Goal: Information Seeking & Learning: Find specific page/section

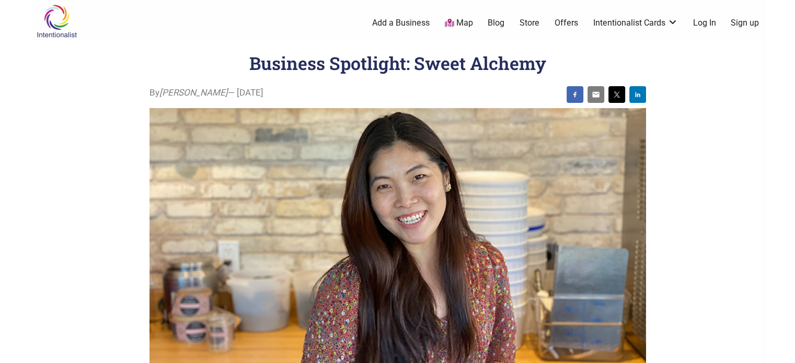
click at [49, 21] on img at bounding box center [57, 21] width 50 height 34
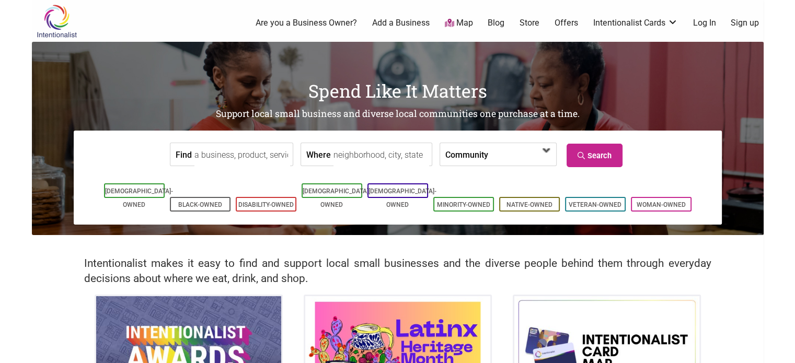
click at [496, 152] on span at bounding box center [518, 155] width 45 height 18
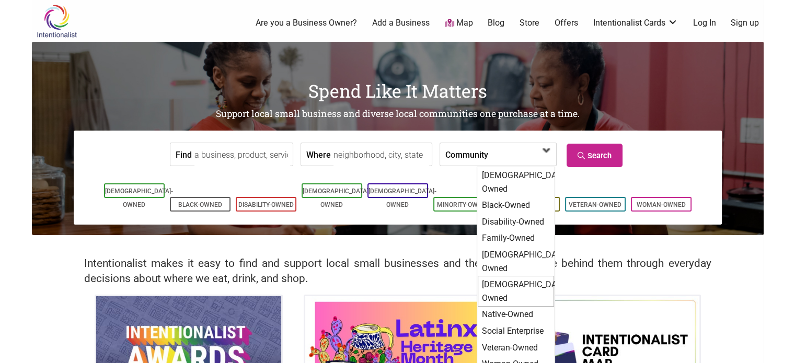
click at [504, 276] on div "[DEMOGRAPHIC_DATA]-Owned" at bounding box center [516, 291] width 76 height 31
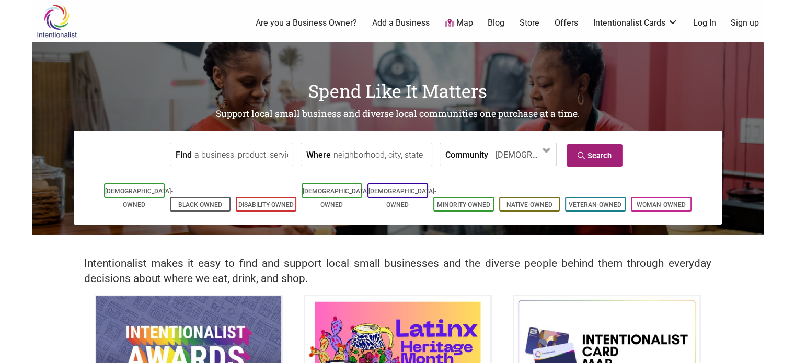
click at [599, 160] on link "Search" at bounding box center [595, 156] width 56 height 24
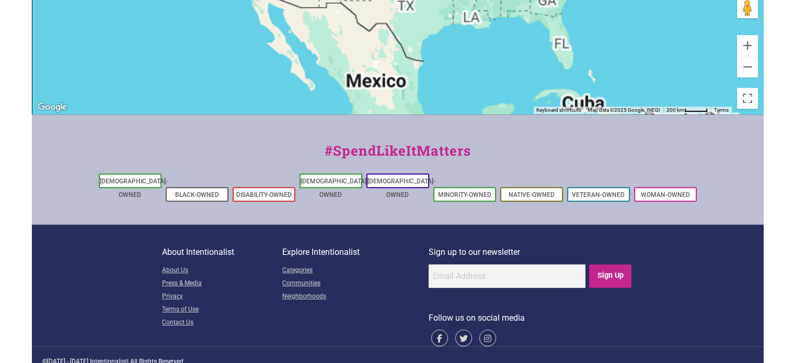
scroll to position [16, 0]
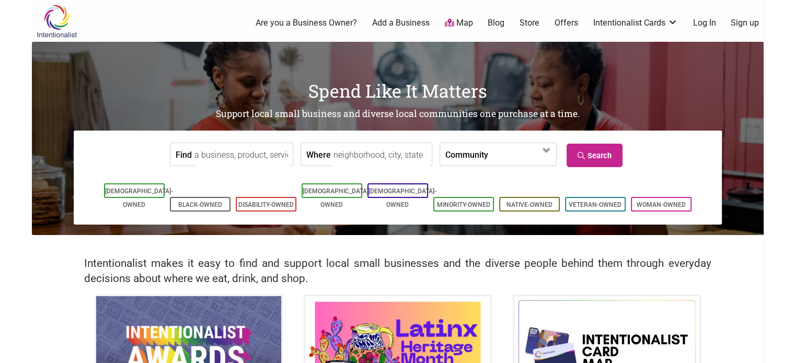
click at [374, 152] on input "Where" at bounding box center [382, 155] width 96 height 24
type input "[PERSON_NAME], [GEOGRAPHIC_DATA]"
click at [476, 154] on label "Community" at bounding box center [466, 154] width 43 height 22
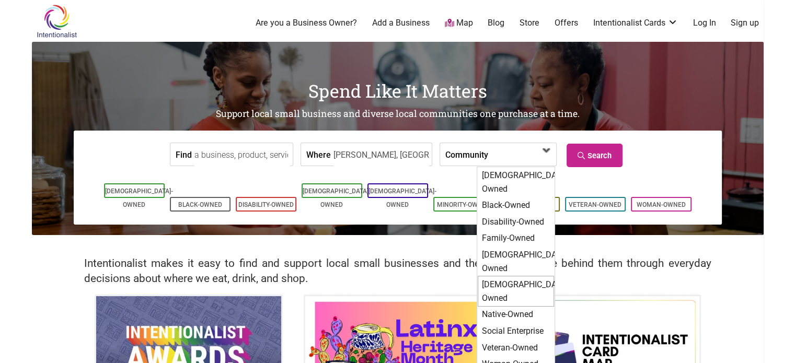
click at [498, 276] on div "[DEMOGRAPHIC_DATA]-Owned" at bounding box center [516, 291] width 76 height 31
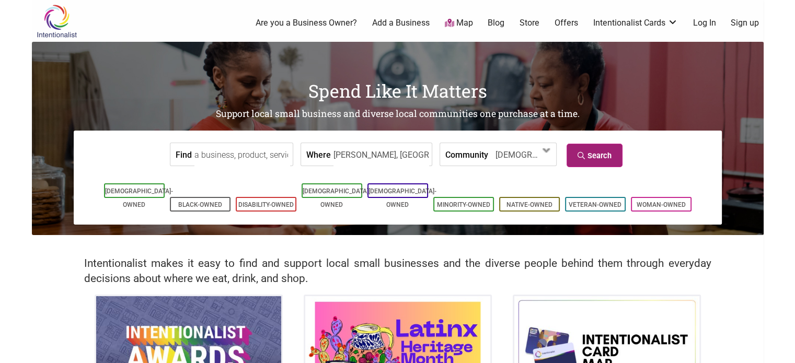
click at [594, 156] on link "Search" at bounding box center [595, 156] width 56 height 24
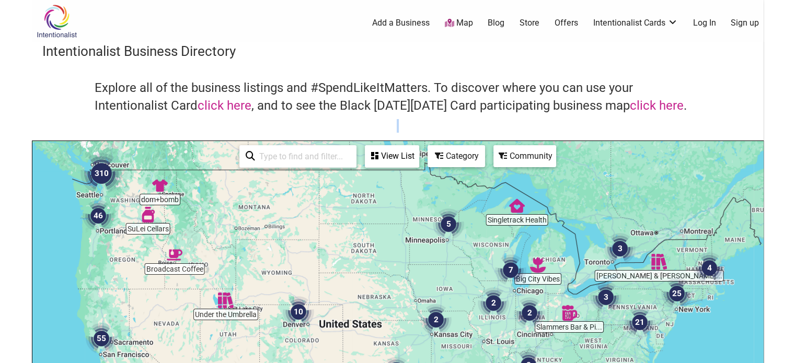
drag, startPoint x: 792, startPoint y: 140, endPoint x: 795, endPoint y: 157, distance: 17.5
click at [795, 157] on html "× Menu 0 Add a Business Map Blog Store Offers Intentionalist Cards Buy Black Ca…" at bounding box center [397, 181] width 795 height 363
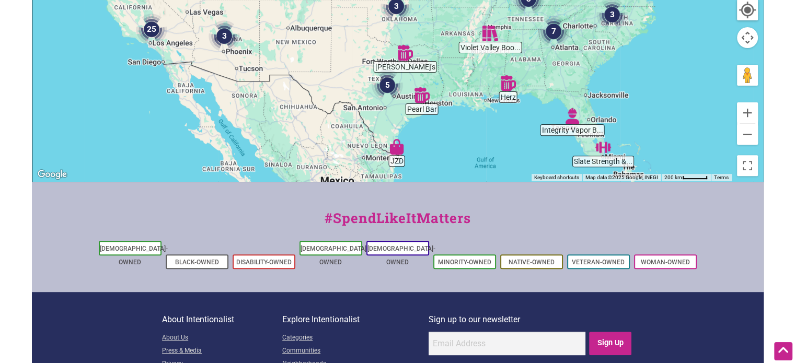
scroll to position [49, 0]
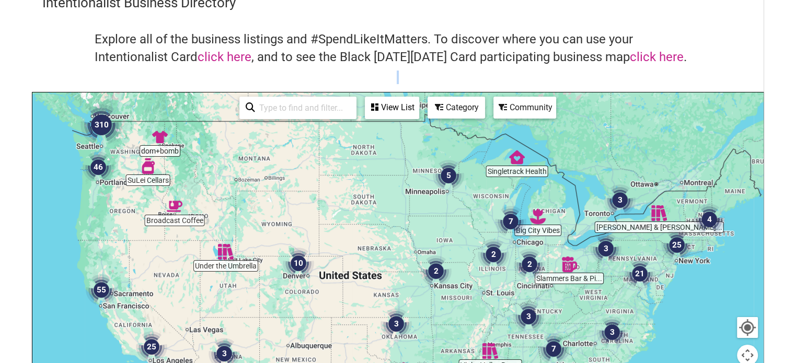
click at [97, 166] on img "46" at bounding box center [98, 167] width 31 height 31
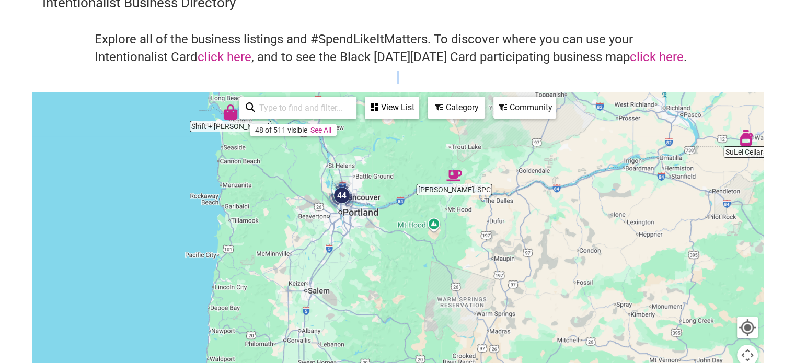
click at [343, 195] on img "44" at bounding box center [341, 195] width 31 height 31
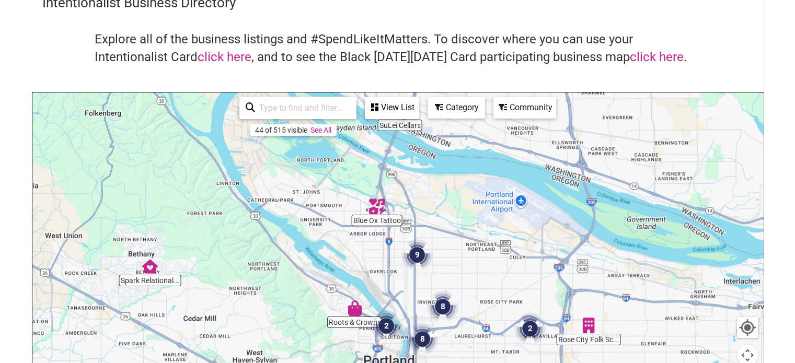
click at [336, 104] on input "search" at bounding box center [302, 108] width 95 height 20
click at [410, 107] on div "View List" at bounding box center [392, 108] width 52 height 20
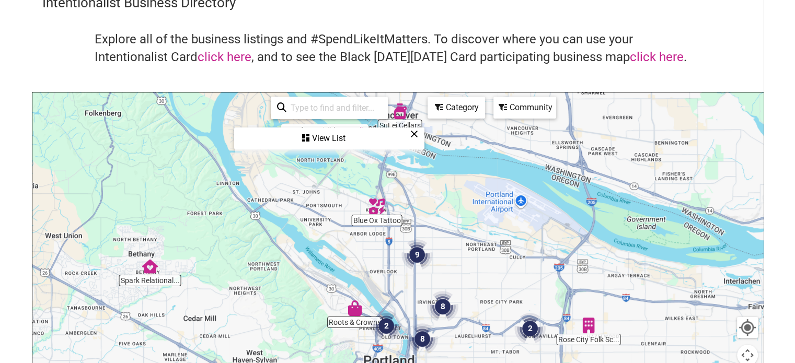
click at [336, 112] on input "search" at bounding box center [333, 108] width 95 height 20
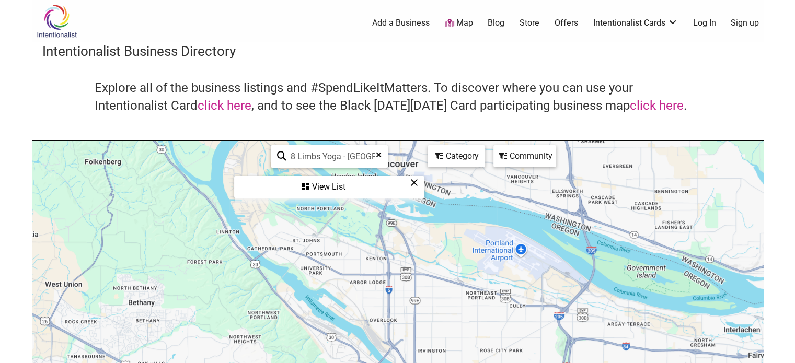
scroll to position [0, 0]
type input "8 Limbs Yoga - West Seattle"
click at [445, 155] on div "Category" at bounding box center [456, 156] width 55 height 20
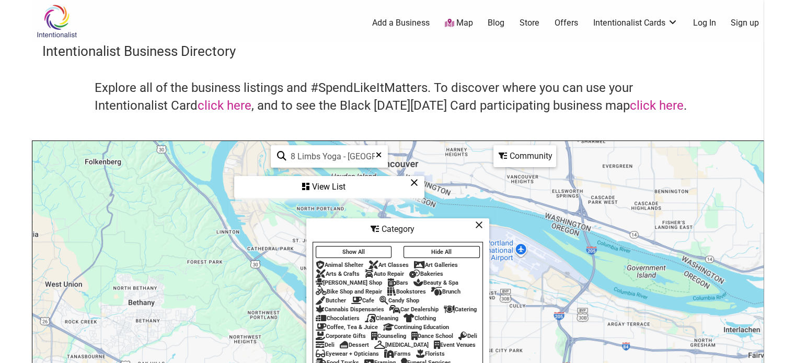
click at [479, 225] on icon at bounding box center [479, 225] width 8 height 1
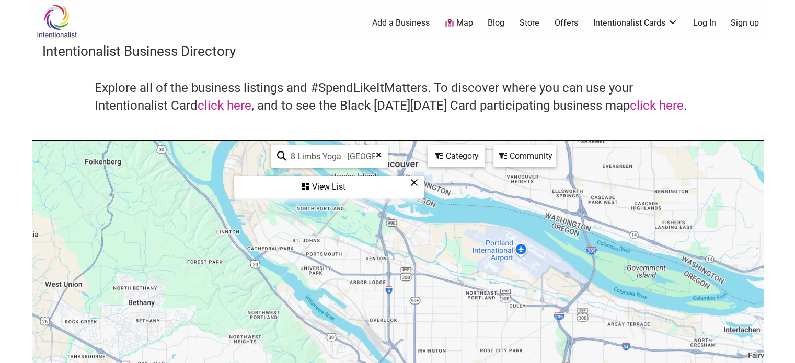
click at [342, 181] on div "View List" at bounding box center [329, 187] width 188 height 20
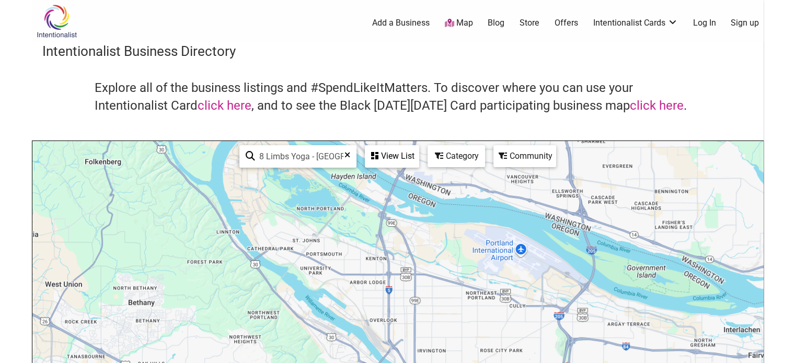
click at [388, 157] on div "View List" at bounding box center [392, 156] width 52 height 20
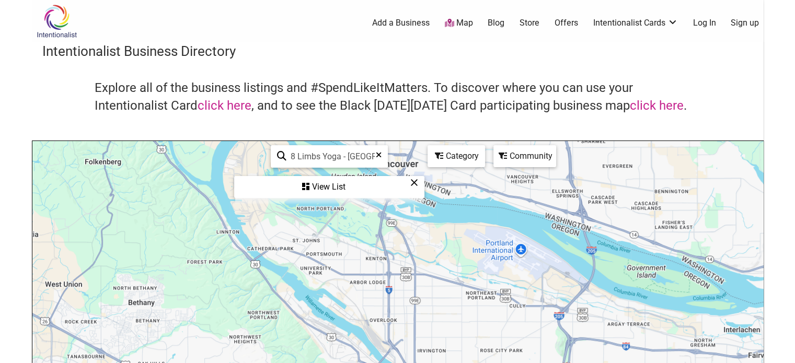
click at [376, 153] on icon at bounding box center [379, 159] width 6 height 16
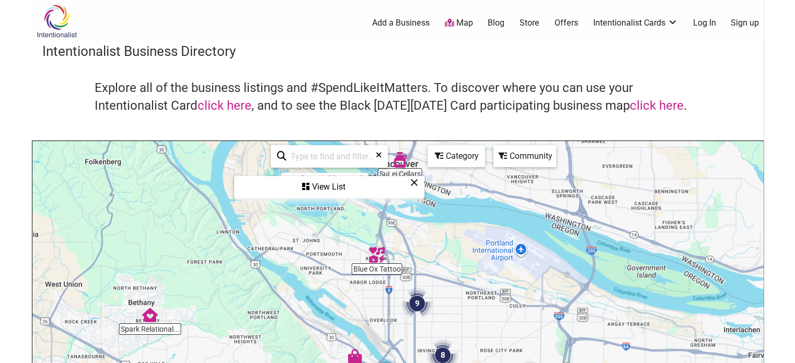
click at [340, 181] on div "View List" at bounding box center [329, 187] width 188 height 20
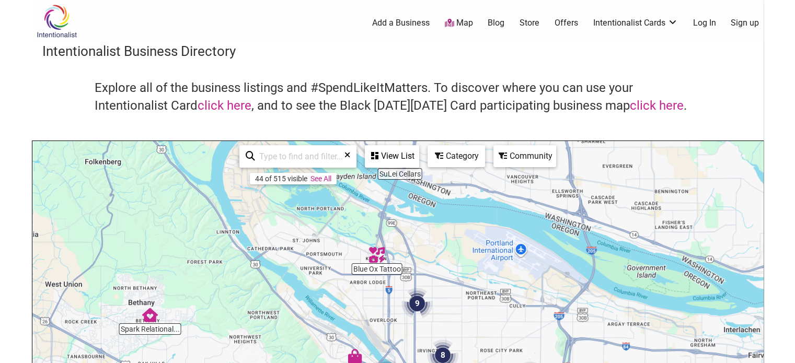
click at [326, 182] on link "See All" at bounding box center [321, 179] width 21 height 8
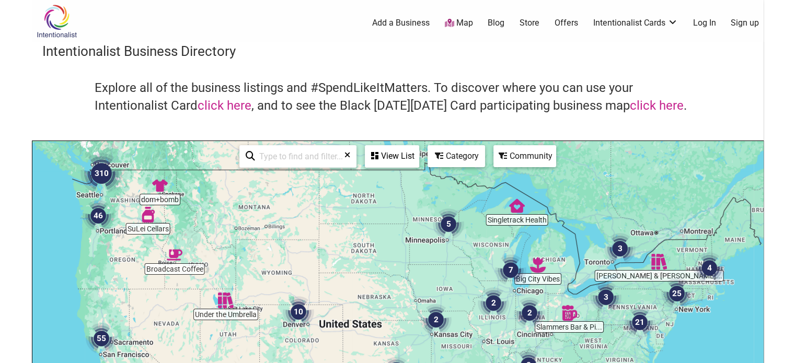
click at [99, 196] on div "To navigate, press the arrow keys." at bounding box center [397, 344] width 731 height 407
click at [86, 199] on div "To navigate, press the arrow keys." at bounding box center [397, 344] width 731 height 407
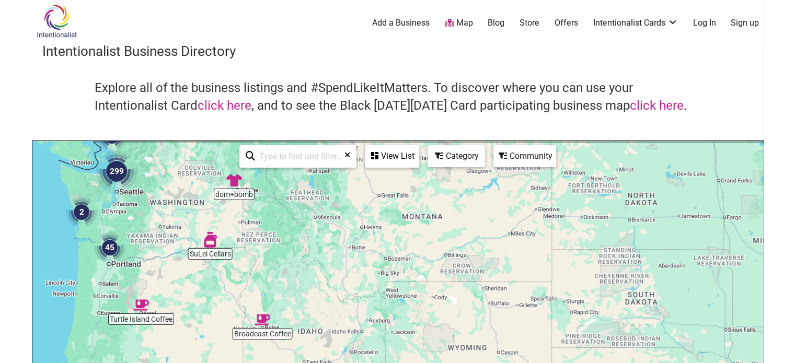
click at [105, 194] on div "To navigate, press the arrow keys." at bounding box center [397, 344] width 731 height 407
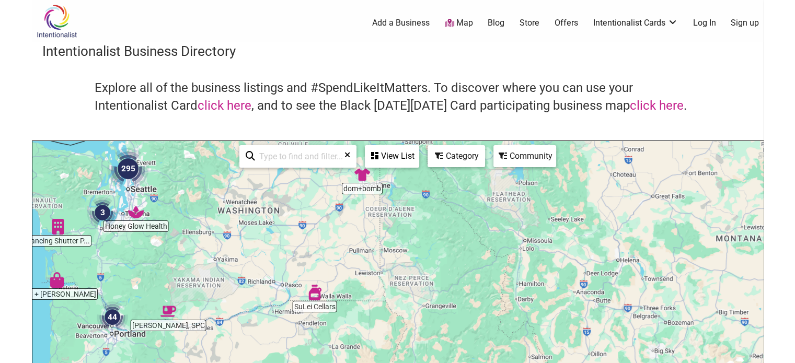
click at [145, 190] on div "To navigate, press the arrow keys." at bounding box center [397, 344] width 731 height 407
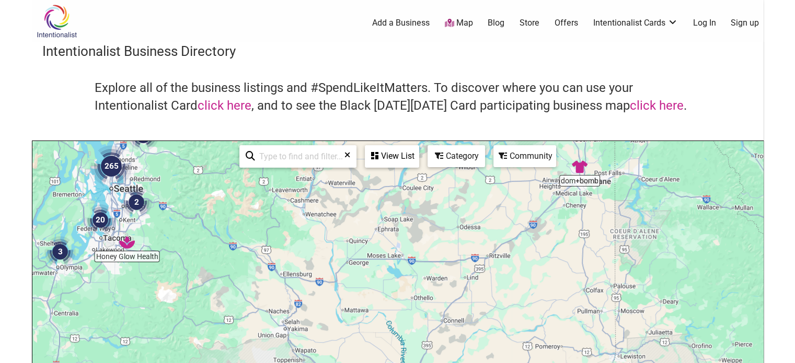
click at [136, 186] on div "To navigate, press the arrow keys." at bounding box center [397, 344] width 731 height 407
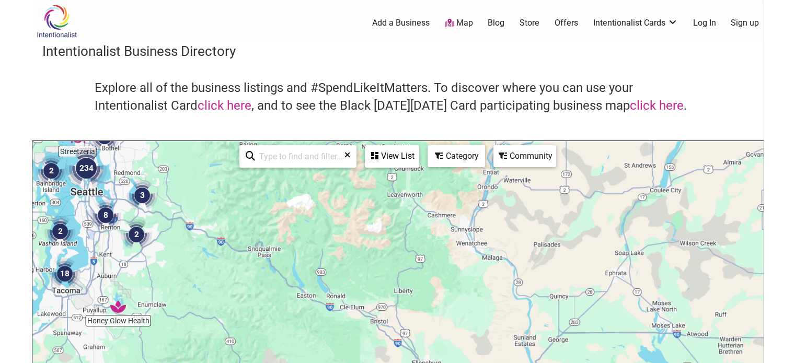
click at [89, 170] on img "234" at bounding box center [86, 168] width 42 height 42
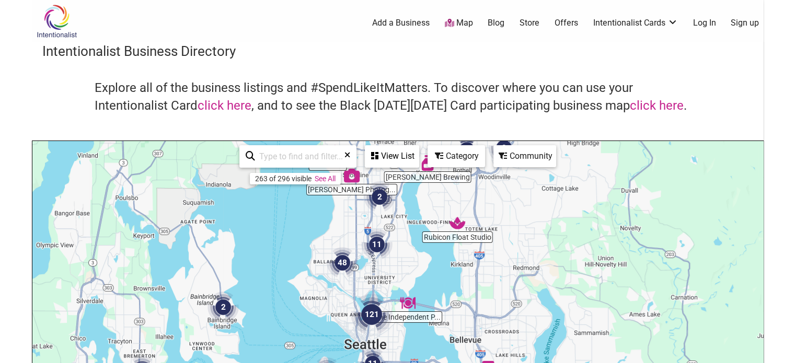
click at [349, 265] on img "48" at bounding box center [342, 262] width 31 height 31
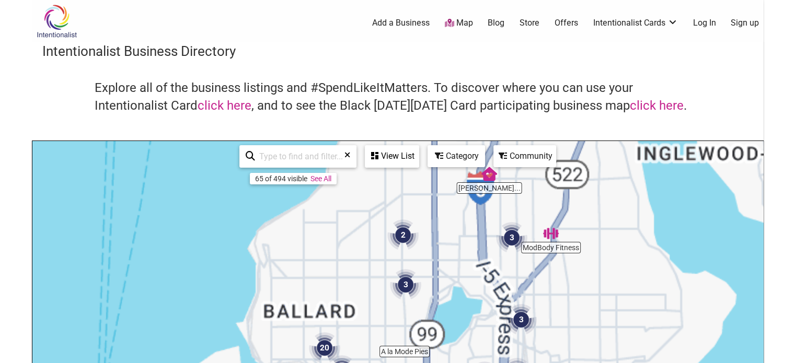
click at [370, 330] on div "To navigate, press the arrow keys." at bounding box center [397, 344] width 731 height 407
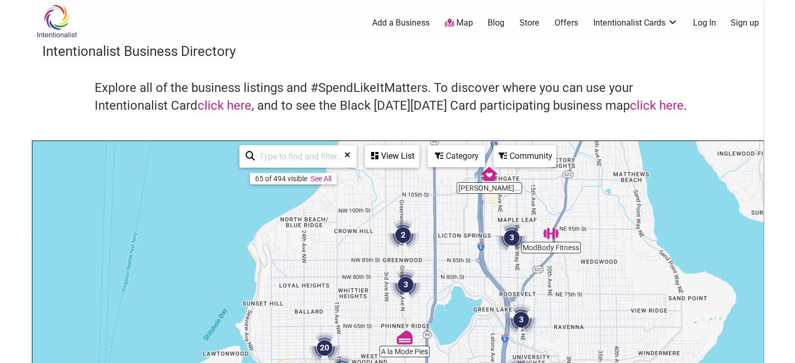
click at [323, 182] on link "See All" at bounding box center [321, 179] width 21 height 8
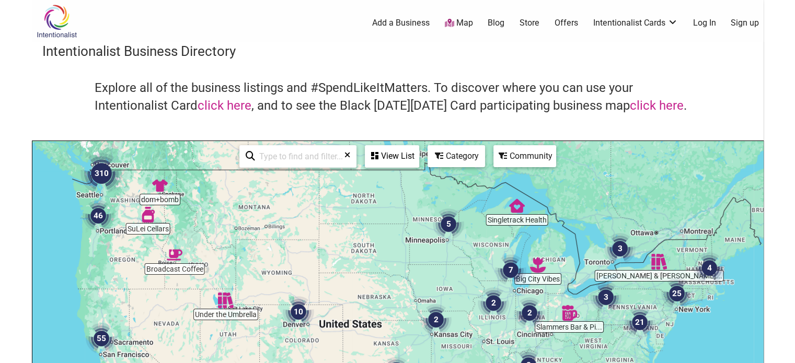
click at [703, 20] on link "Log In" at bounding box center [704, 23] width 23 height 12
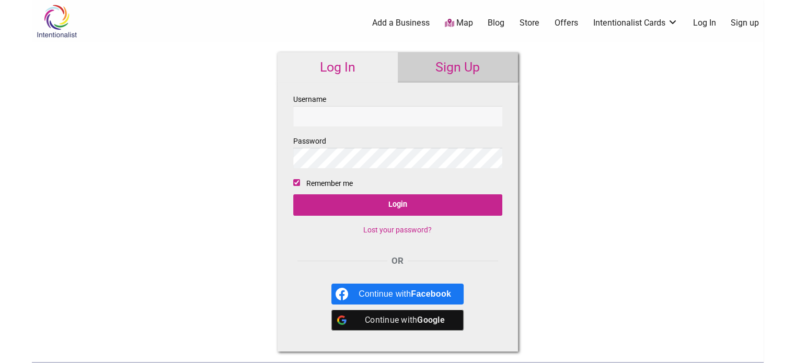
click at [794, 257] on body "× Menu 0 Add a Business Map Blog Store Offers Intentionalist Cards Buy Black Ca…" at bounding box center [397, 181] width 795 height 363
click at [532, 22] on link "Store" at bounding box center [530, 23] width 20 height 12
